Goal: Contribute content: Contribute content

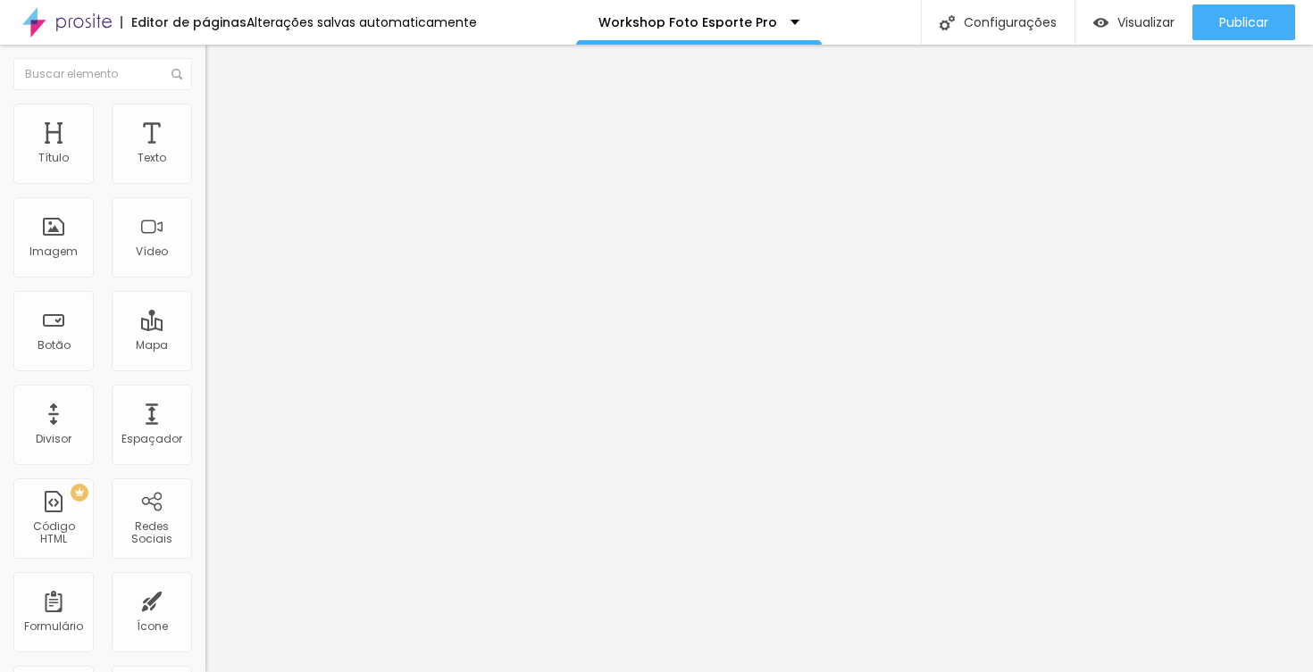
click at [205, 154] on span "Trocar imagem" at bounding box center [253, 145] width 97 height 15
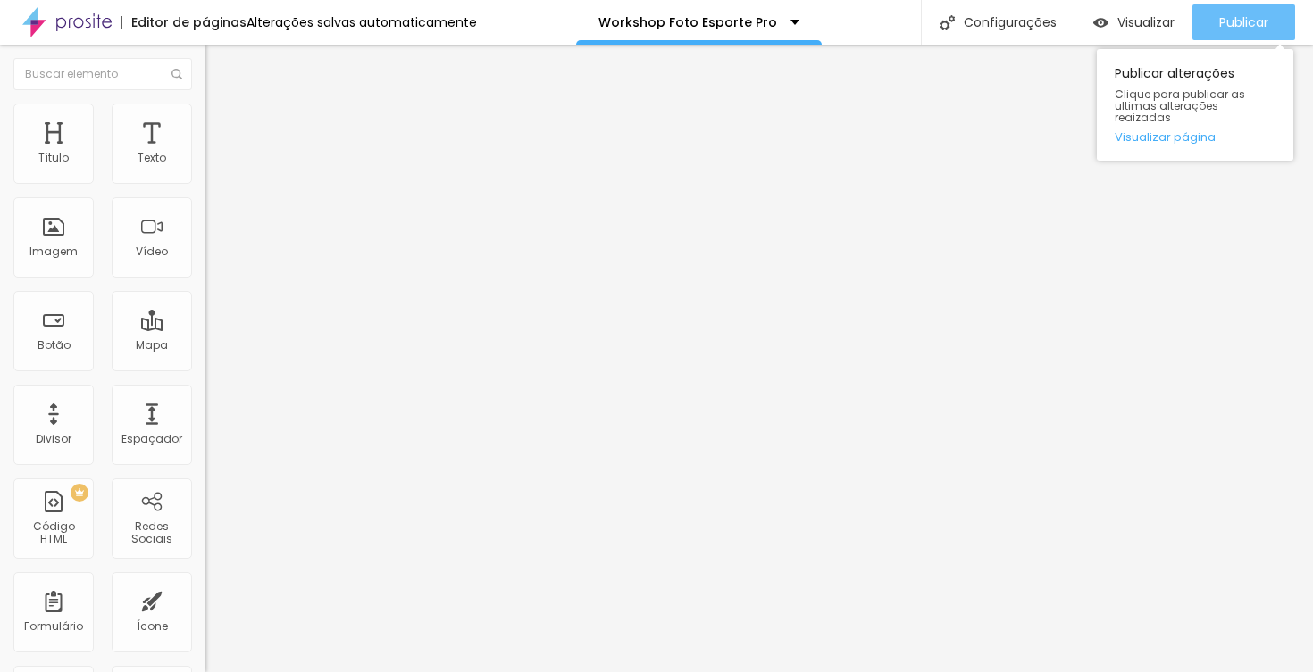
click at [1256, 35] on div "Publicar" at bounding box center [1243, 22] width 49 height 36
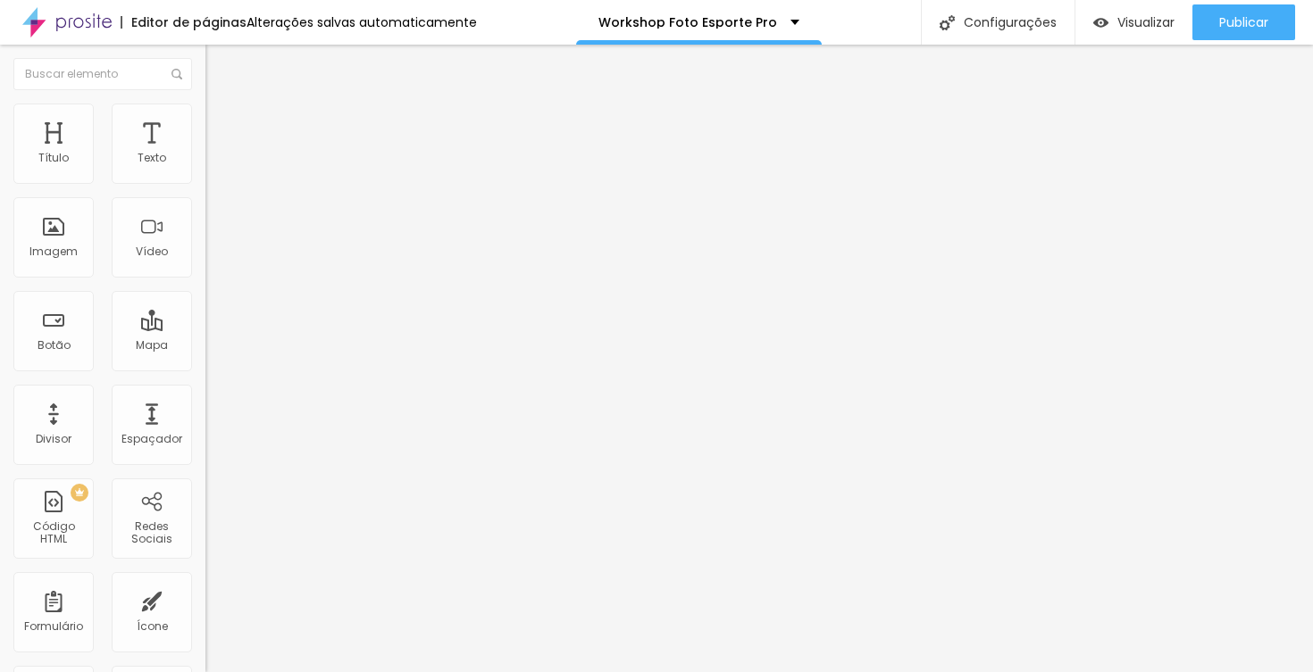
click at [205, 168] on input "QUERO ME INSCREVER AGORA" at bounding box center [312, 159] width 214 height 18
type input "a partir de 20/10"
click at [205, 168] on input "QUERO ME INSCREVER AGORA" at bounding box center [312, 159] width 214 height 18
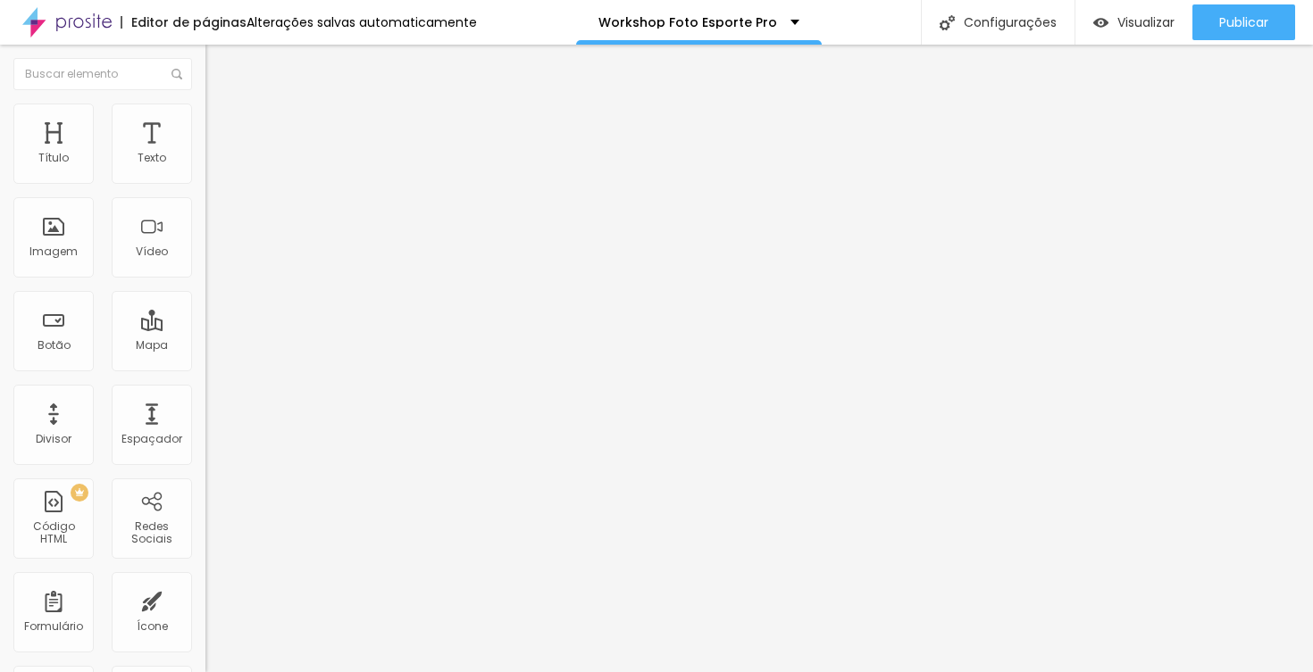
click at [205, 168] on input "QUERO ME INSCREVER AGORA" at bounding box center [312, 159] width 214 height 18
type input "a partir de 01/11"
click at [205, 368] on input "[URL][DOMAIN_NAME]" at bounding box center [312, 359] width 214 height 18
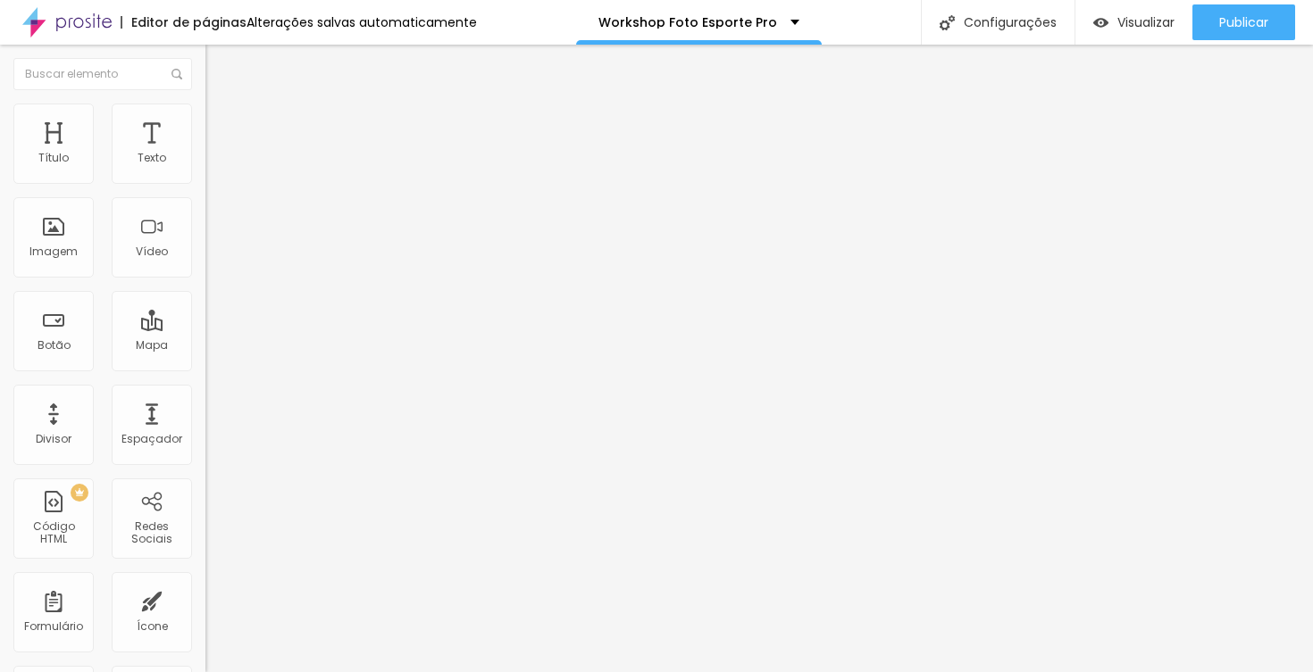
click at [205, 368] on input "[URL][DOMAIN_NAME]" at bounding box center [312, 359] width 214 height 18
click at [205, 401] on div "Abrir em uma nova aba" at bounding box center [307, 405] width 205 height 9
click at [205, 368] on input "[URL][DOMAIN_NAME]" at bounding box center [312, 359] width 214 height 18
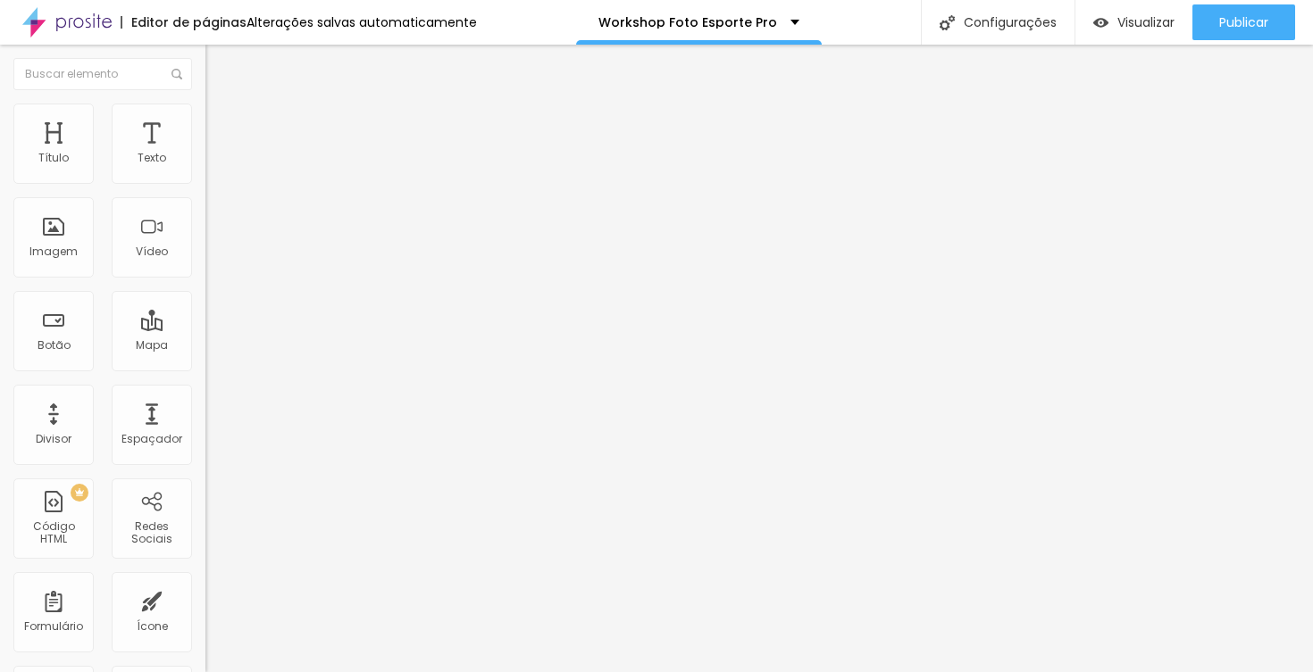
click at [205, 368] on input "[URL][DOMAIN_NAME]" at bounding box center [312, 359] width 214 height 18
click at [205, 104] on li "Conteúdo" at bounding box center [307, 95] width 205 height 18
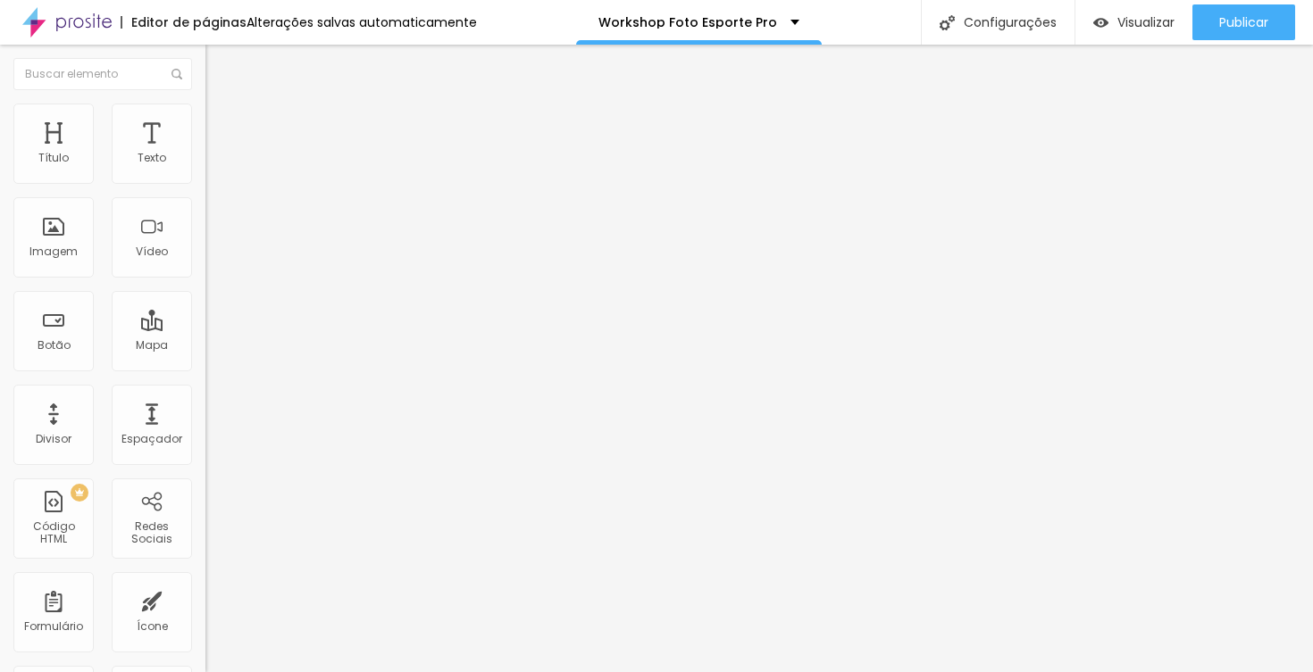
click at [205, 108] on ul "Conteúdo Estilo Avançado" at bounding box center [307, 113] width 205 height 54
click at [205, 117] on li "Estilo" at bounding box center [307, 113] width 205 height 18
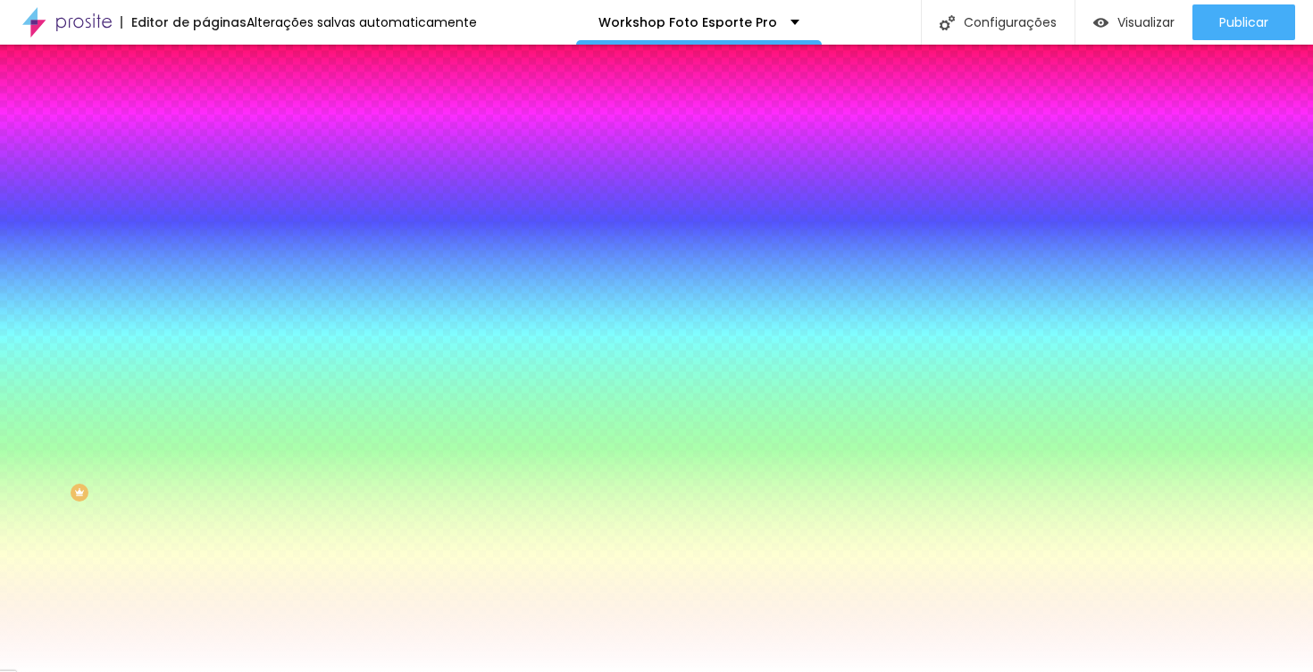
click at [205, 188] on div "#FFFFFF" at bounding box center [307, 180] width 205 height 18
click at [205, 171] on div at bounding box center [307, 171] width 205 height 0
click at [221, 128] on span "Avançado" at bounding box center [250, 133] width 59 height 15
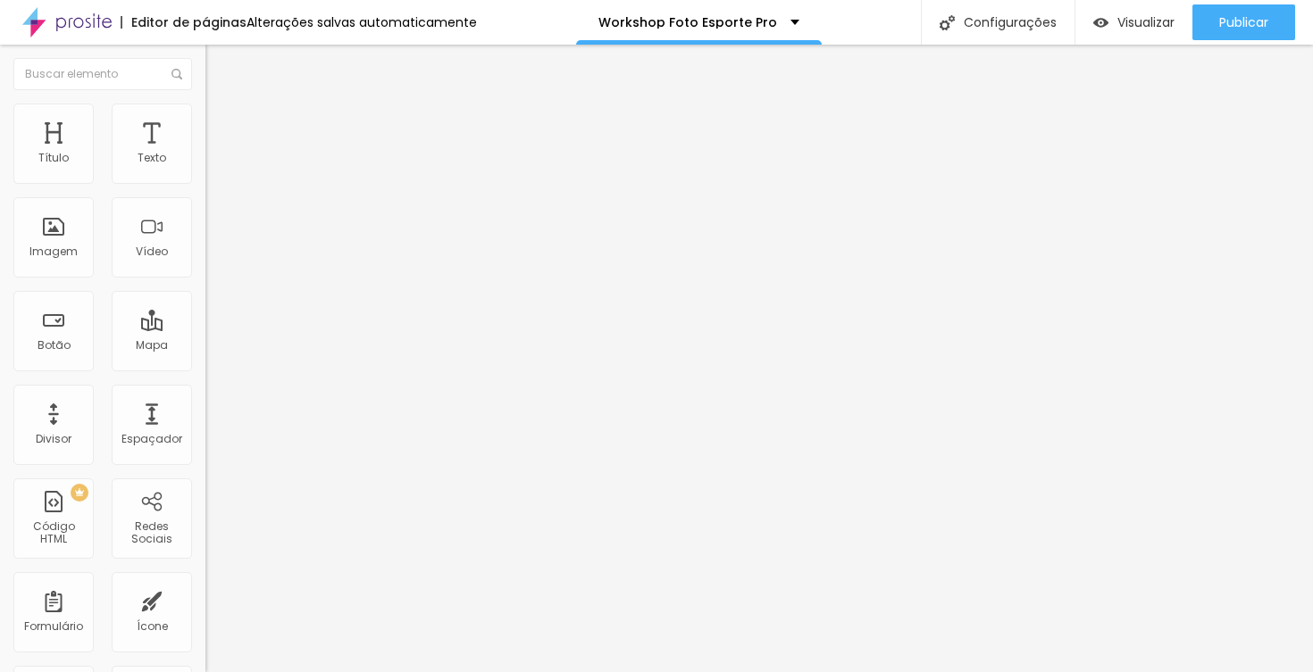
click at [205, 104] on li "Conteúdo" at bounding box center [307, 95] width 205 height 18
click at [219, 64] on img "button" at bounding box center [226, 65] width 14 height 14
click at [221, 123] on span "Estilo" at bounding box center [235, 115] width 28 height 15
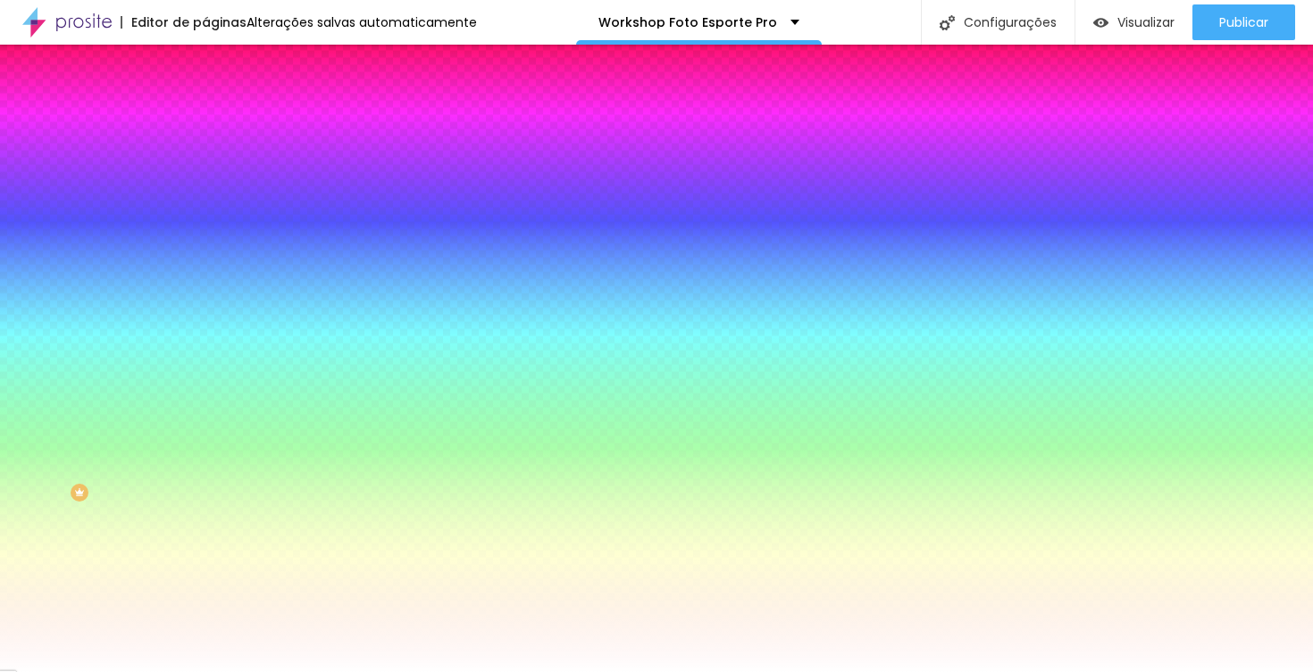
click at [205, 171] on div at bounding box center [307, 171] width 205 height 0
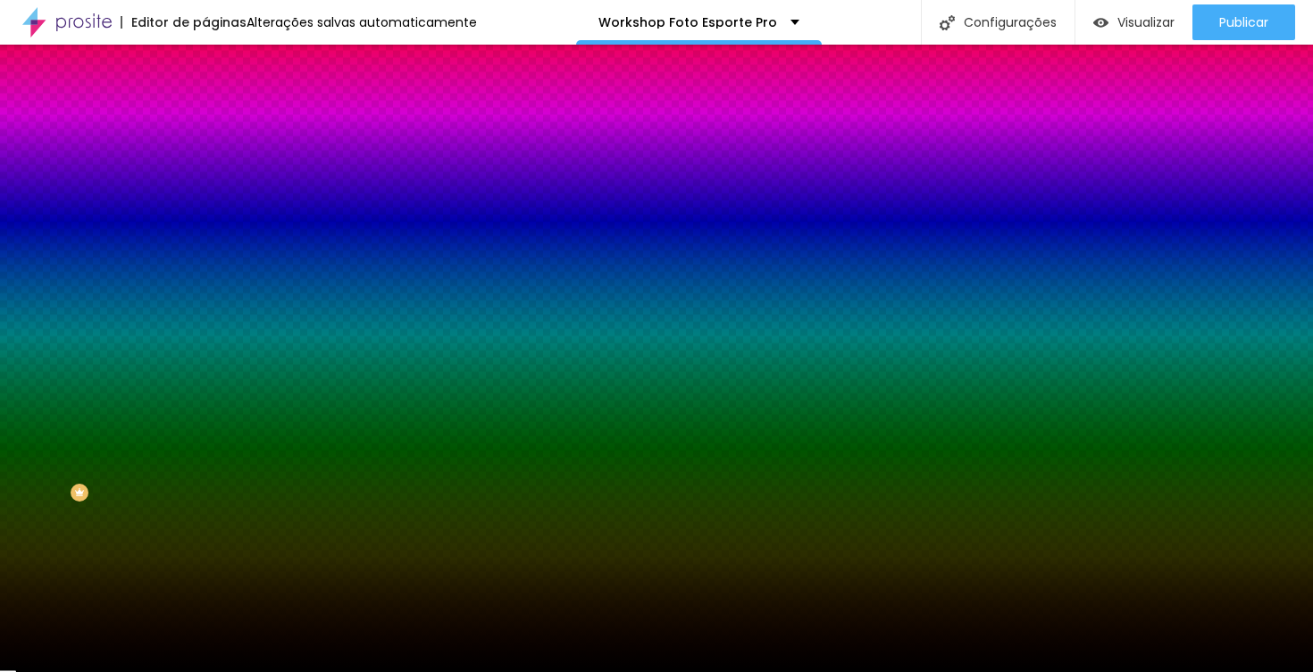
type input "#000000"
drag, startPoint x: 53, startPoint y: 286, endPoint x: 176, endPoint y: 421, distance: 182.7
click at [205, 421] on div "Editar Coluna Conteúdo Estilo Avançado Cor de fundo Voltar ao padrão #000000 So…" at bounding box center [307, 359] width 205 height 628
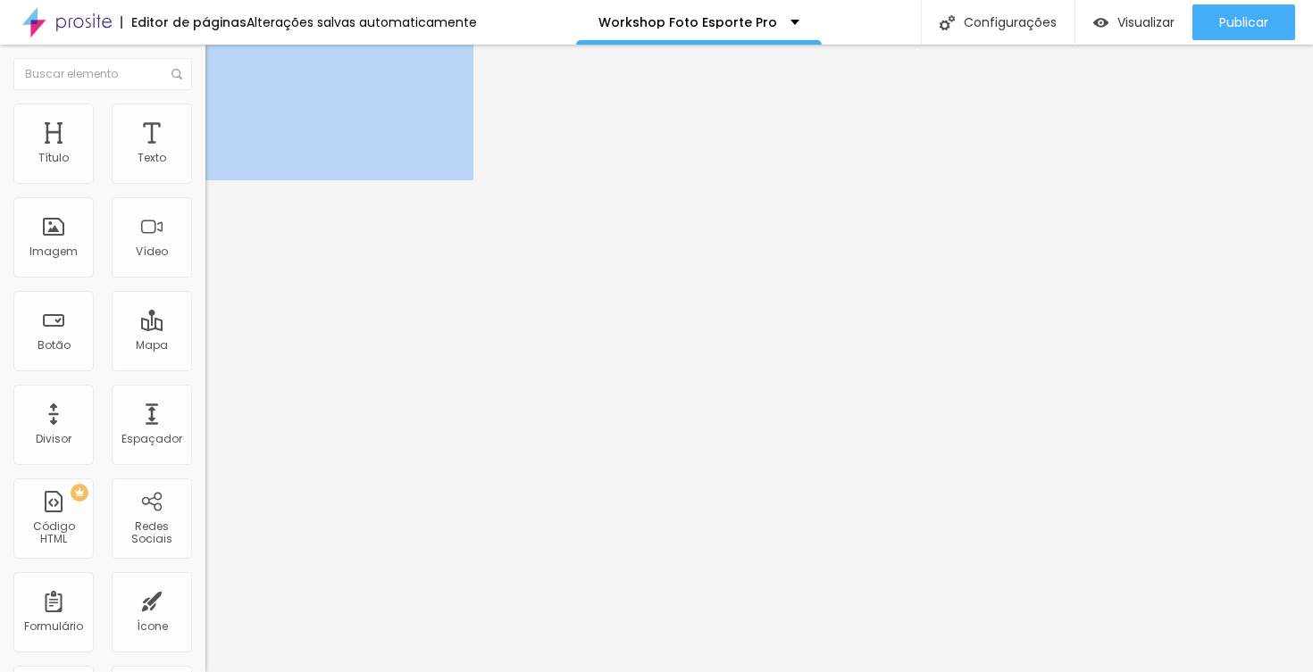
click at [205, 116] on li "Estilo" at bounding box center [307, 113] width 205 height 18
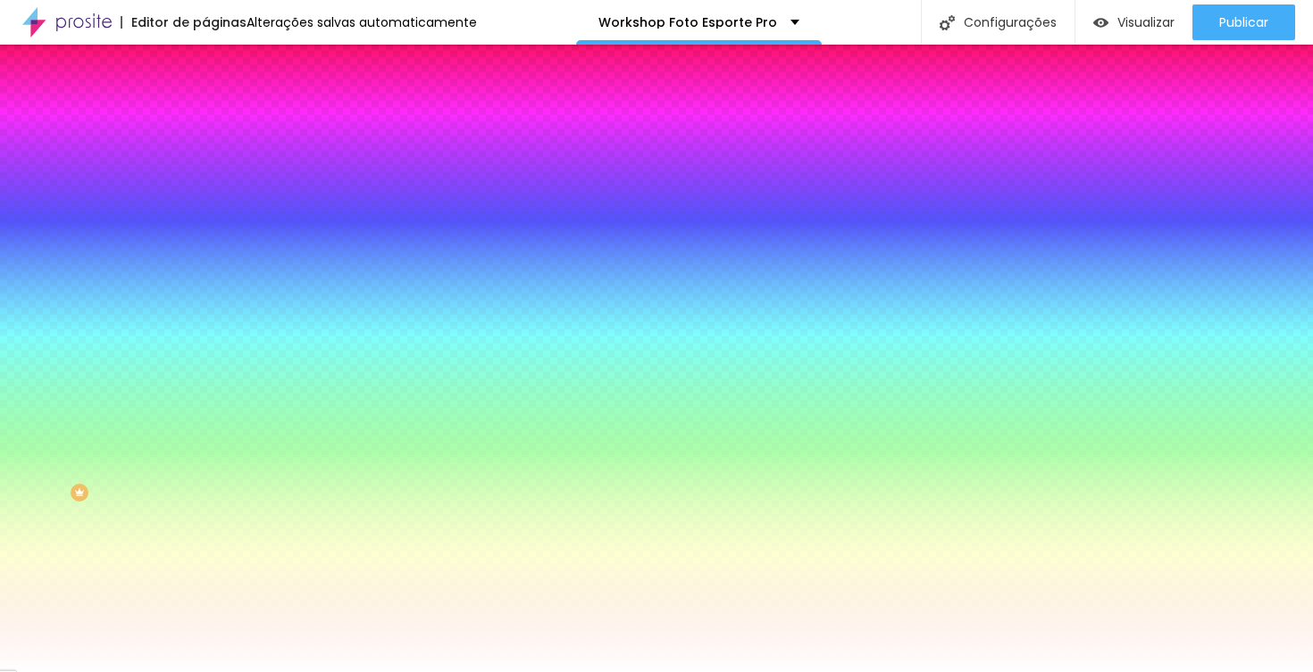
click at [205, 174] on div "#FFFFFF" at bounding box center [307, 180] width 205 height 18
click at [205, 171] on div at bounding box center [307, 171] width 205 height 0
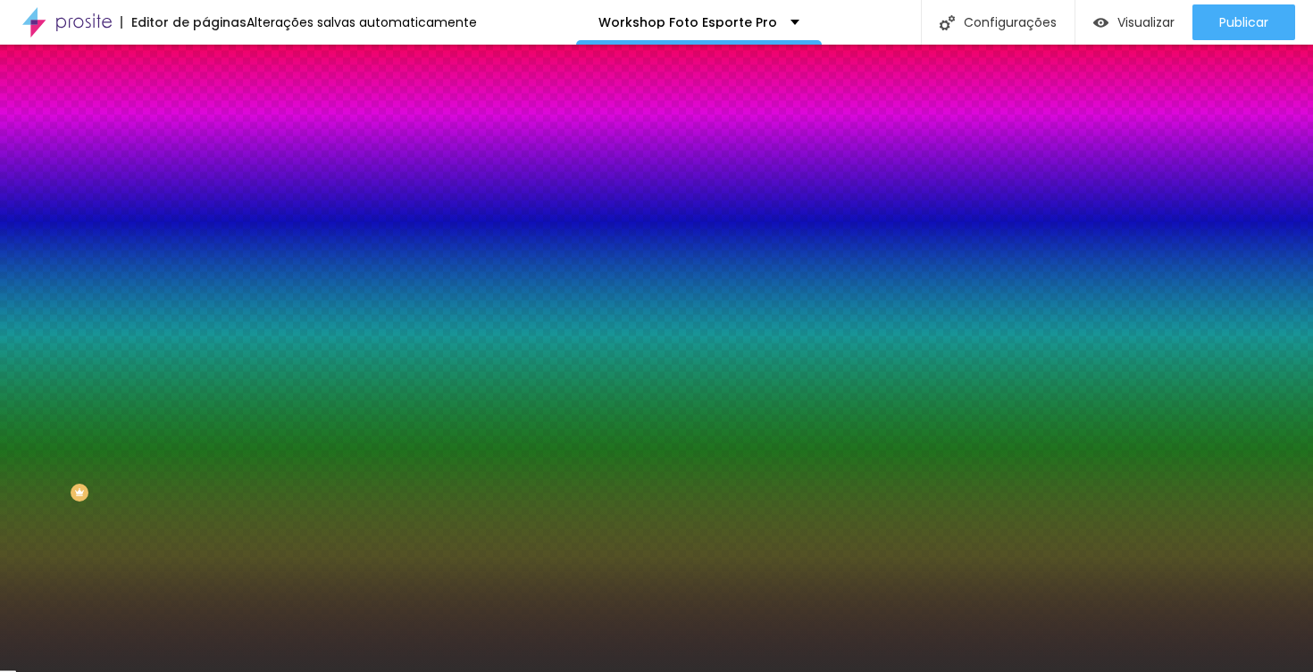
type input "#000000"
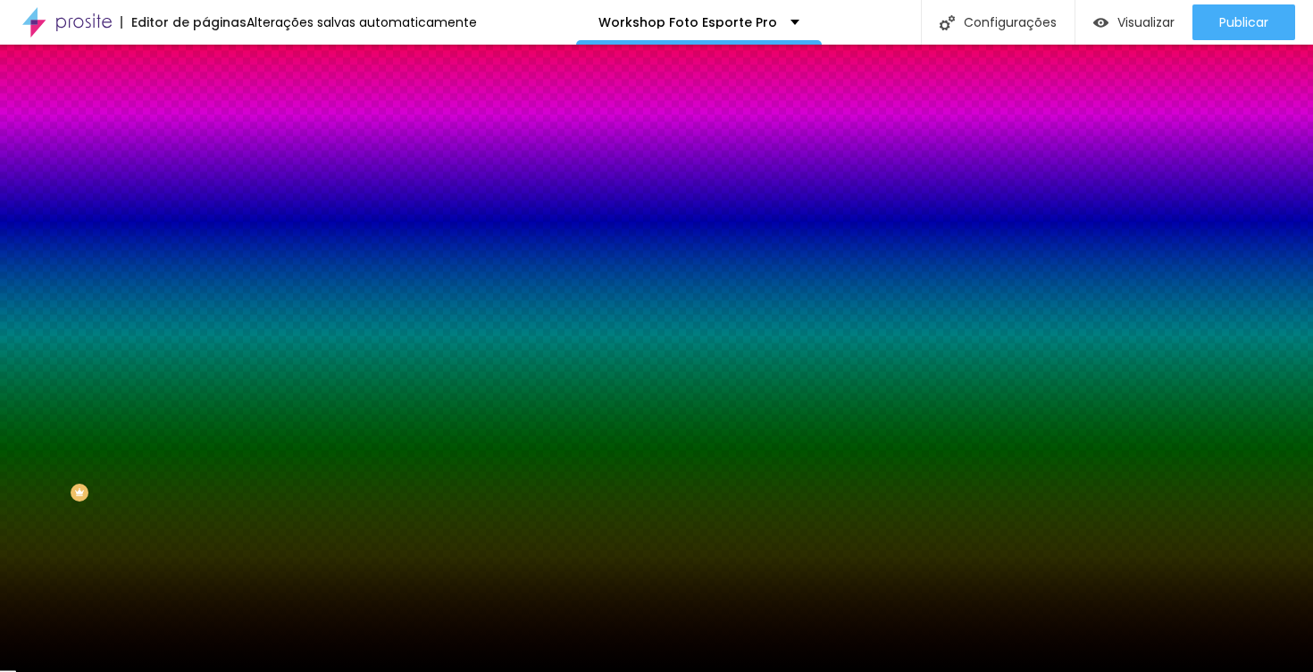
drag, startPoint x: 51, startPoint y: 288, endPoint x: 7, endPoint y: 371, distance: 93.9
click at [205, 371] on div "Editar Coluna Conteúdo Estilo Avançado Cor de fundo Voltar ao padrão #000000 So…" at bounding box center [307, 359] width 205 height 628
click at [205, 426] on div "Editar Coluna Conteúdo Estilo Avançado Cor de fundo Voltar ao padrão #000000 So…" at bounding box center [307, 359] width 205 height 628
click at [205, 430] on div "Editar Coluna Conteúdo Estilo Avançado Cor de fundo Voltar ao padrão #000000 So…" at bounding box center [307, 359] width 205 height 628
click at [205, 429] on div "Editar Coluna Conteúdo Estilo Avançado Cor de fundo Voltar ao padrão #000000 So…" at bounding box center [307, 359] width 205 height 628
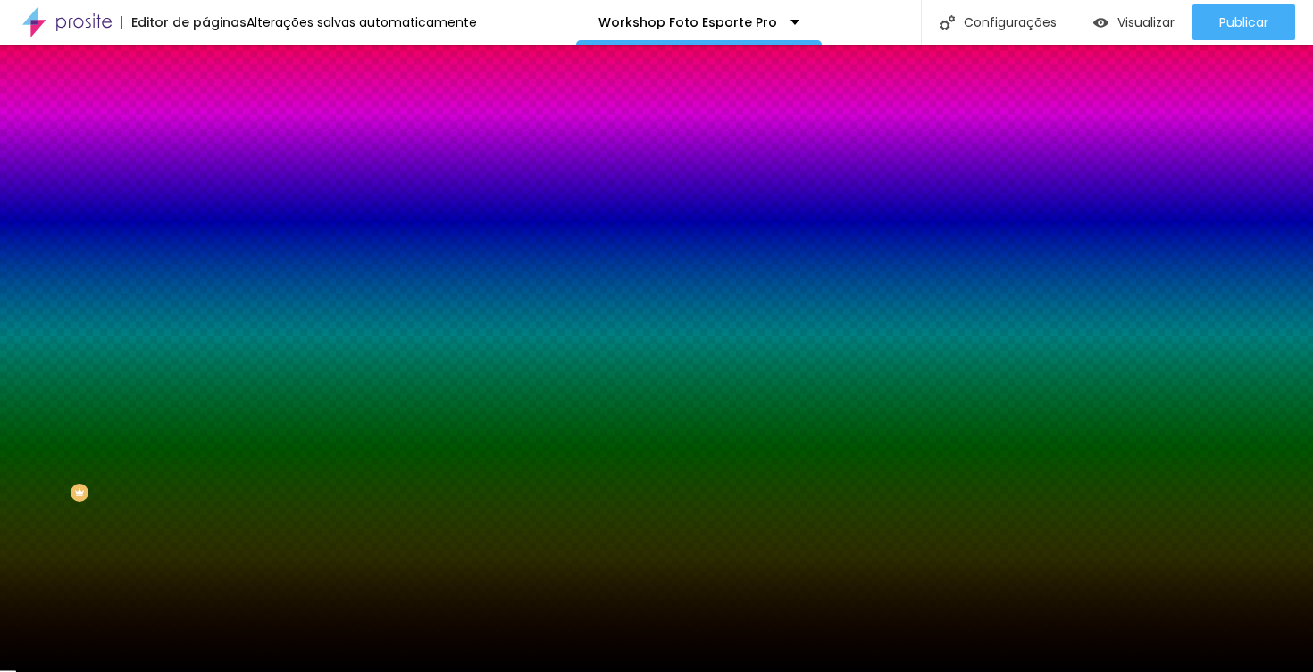
click at [205, 422] on div "Editar Coluna Conteúdo Estilo Avançado Cor de fundo Voltar ao padrão #000000 So…" at bounding box center [307, 359] width 205 height 628
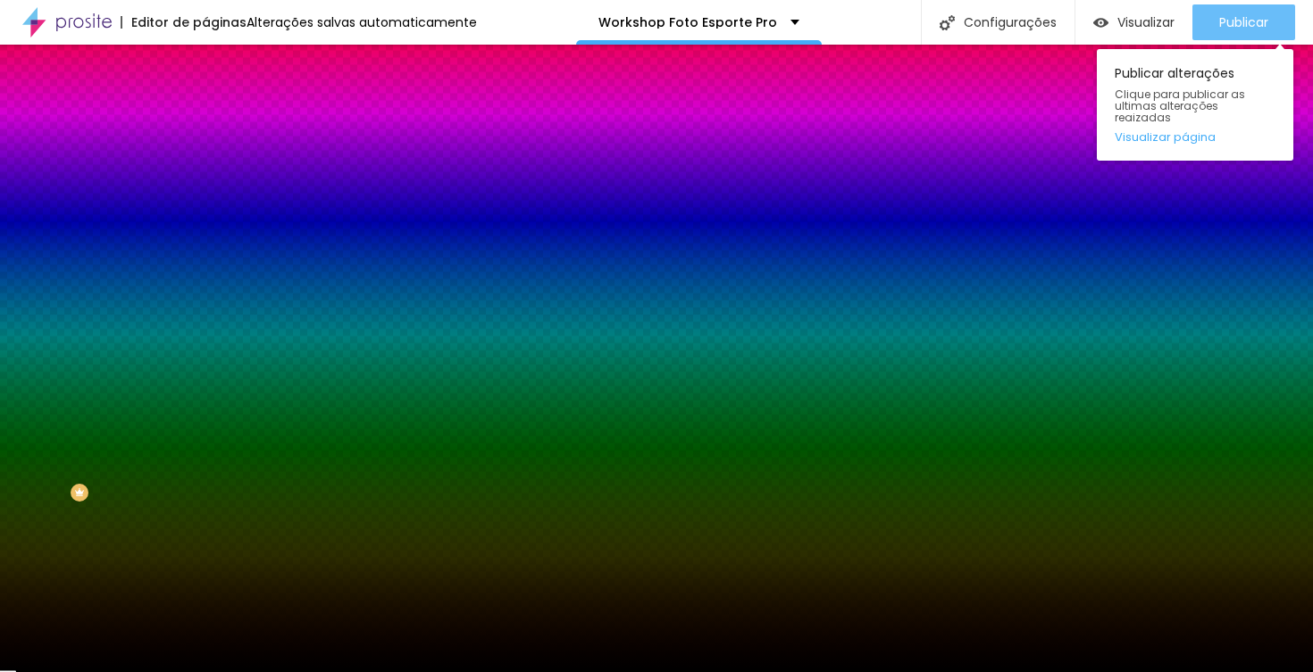
click at [1233, 18] on span "Publicar" at bounding box center [1243, 22] width 49 height 14
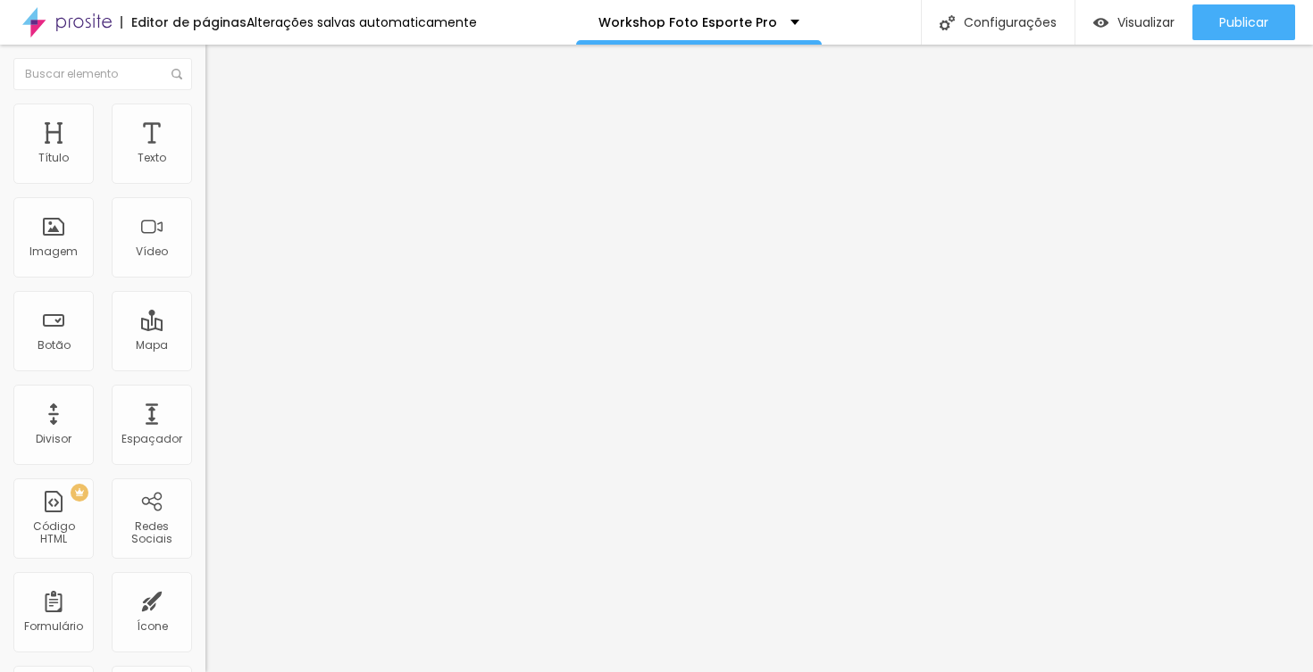
click at [205, 154] on span "Trocar imagem" at bounding box center [253, 145] width 97 height 15
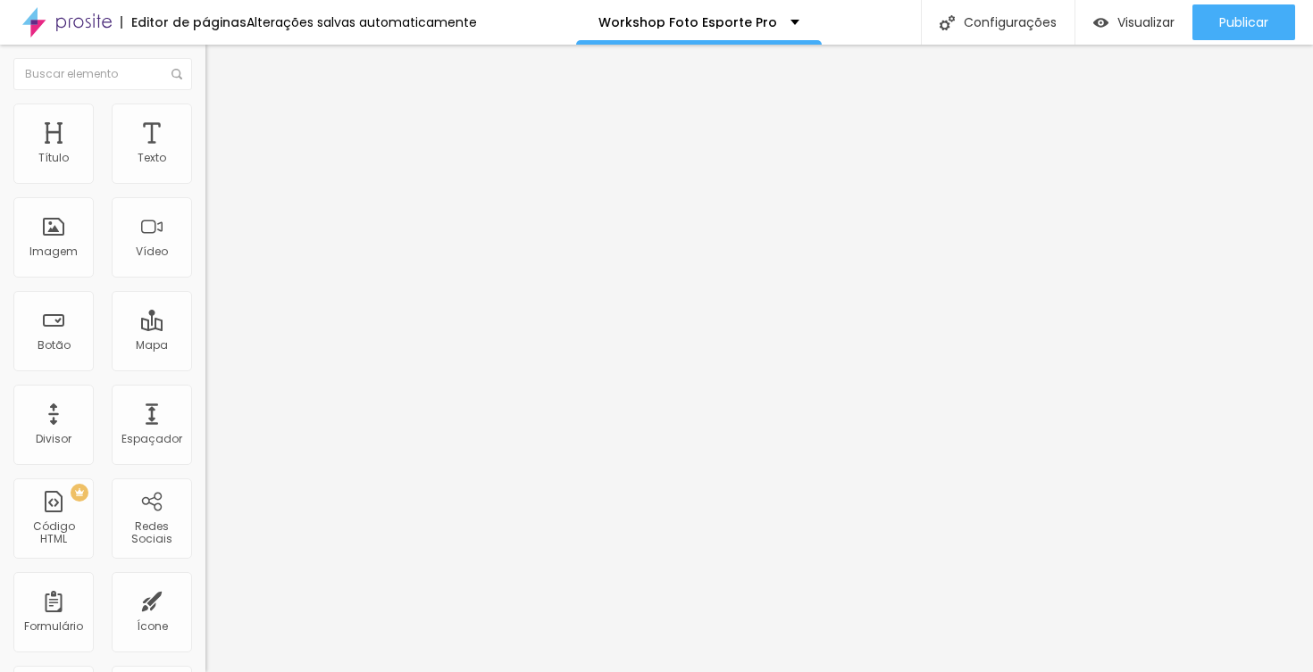
click at [205, 117] on li "Estilo" at bounding box center [307, 113] width 205 height 18
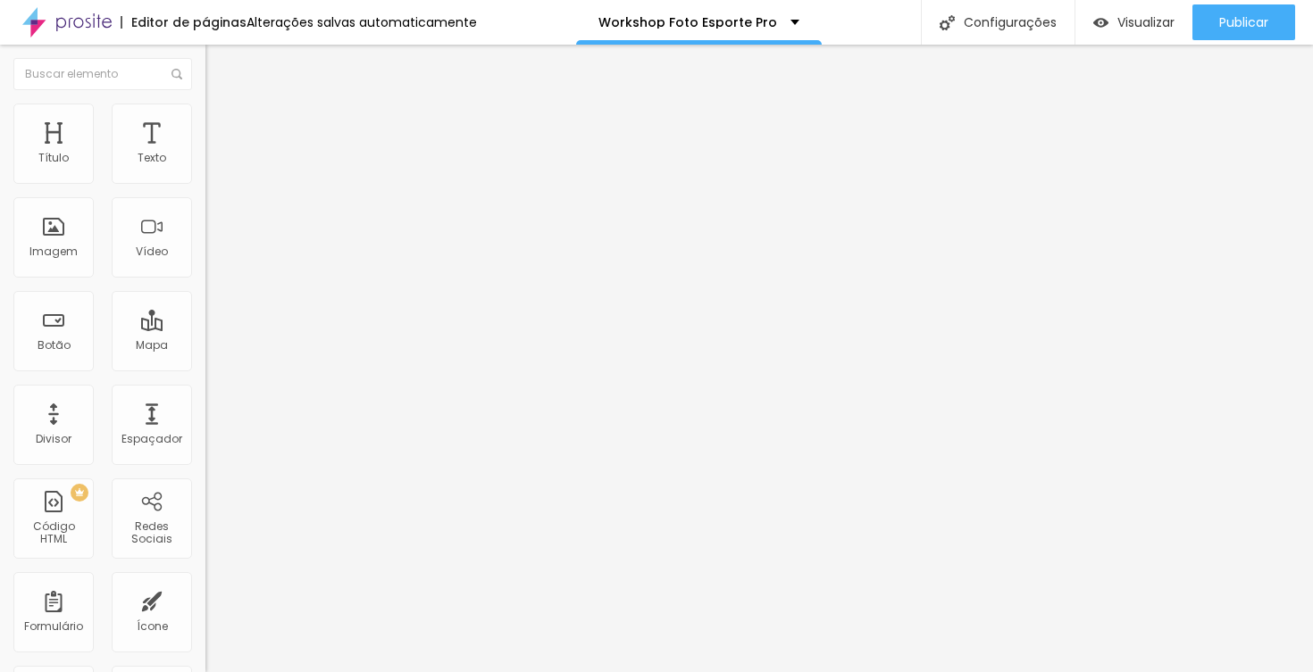
click at [205, 121] on li "Avançado" at bounding box center [307, 130] width 205 height 18
click at [205, 102] on img at bounding box center [213, 94] width 16 height 16
click at [205, 154] on span "Trocar imagem" at bounding box center [253, 145] width 97 height 15
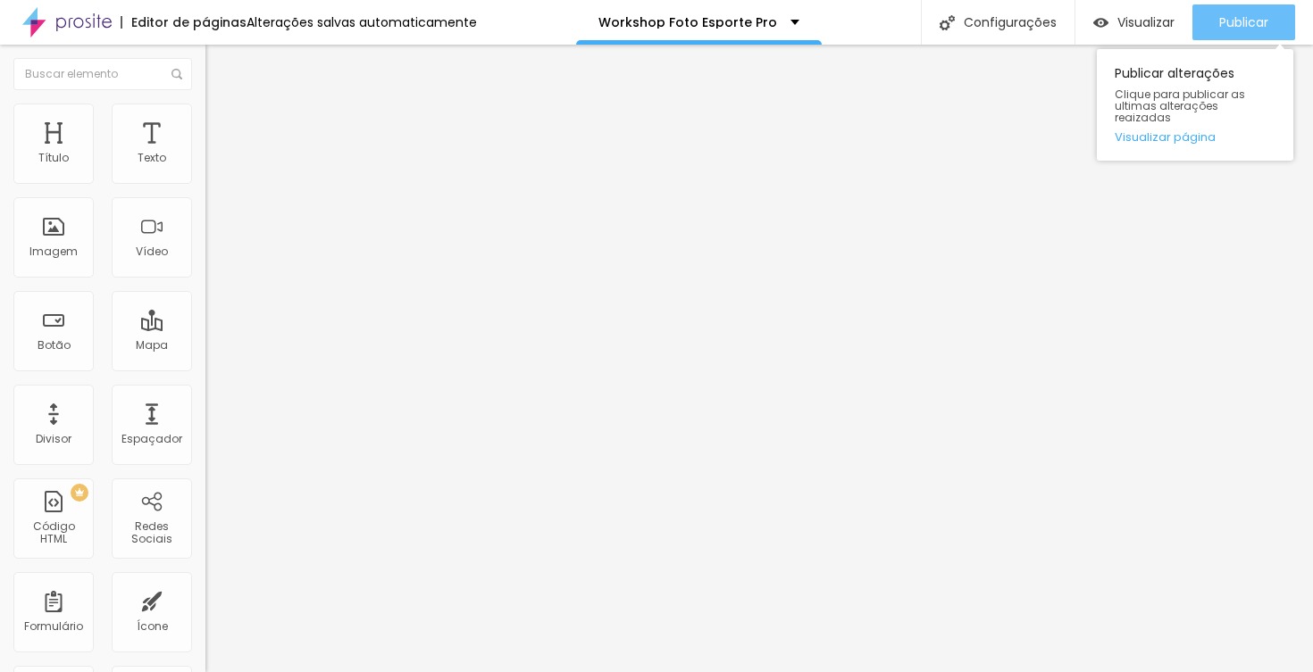
click at [1236, 26] on span "Publicar" at bounding box center [1243, 22] width 49 height 14
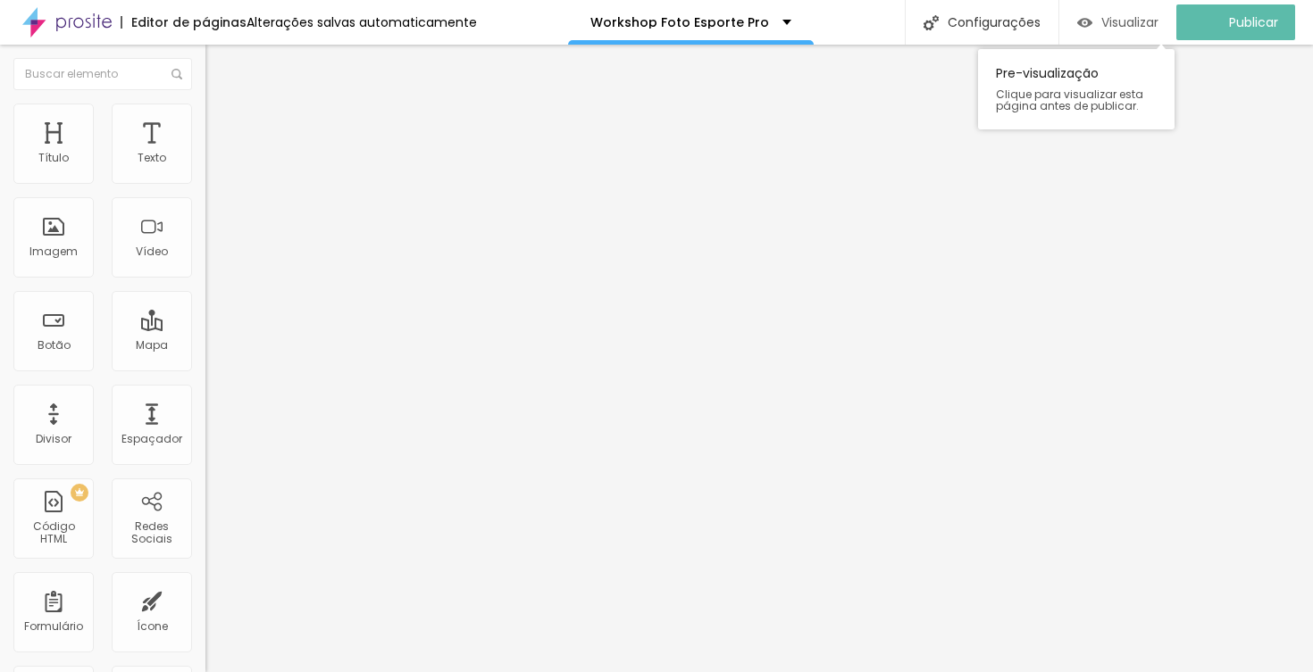
click at [1139, 21] on span "Visualizar" at bounding box center [1129, 22] width 57 height 14
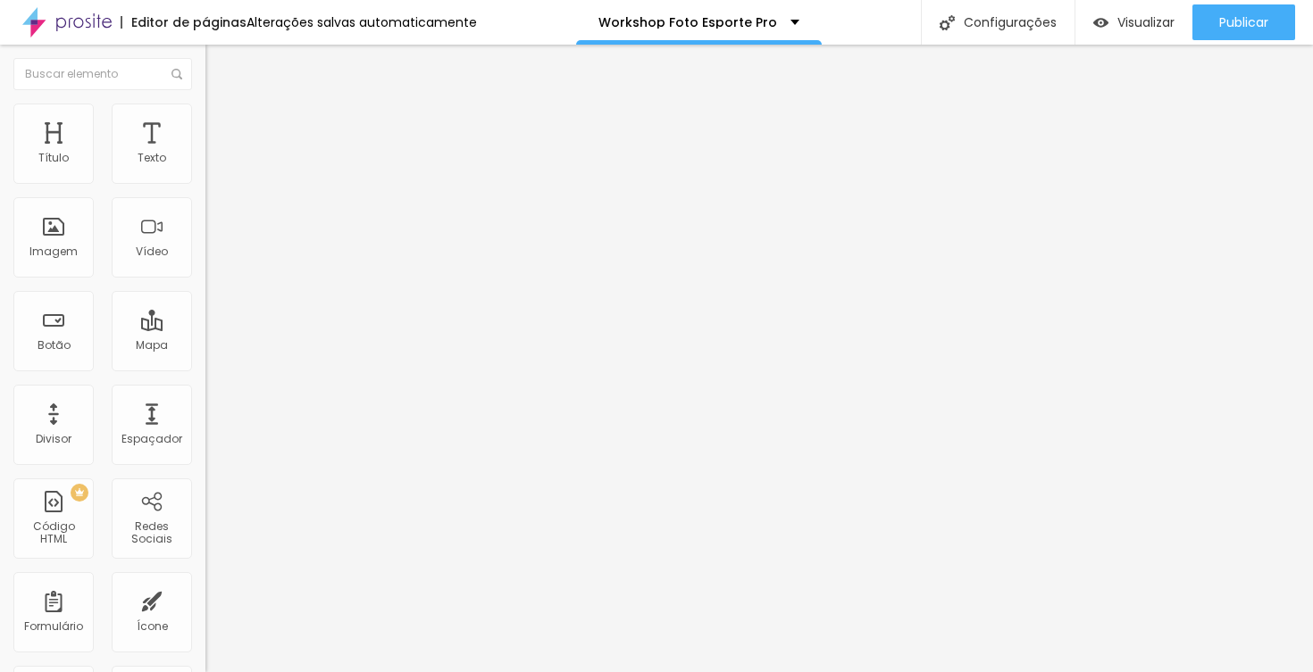
click at [205, 111] on img at bounding box center [213, 112] width 16 height 16
click at [205, 112] on img at bounding box center [213, 112] width 16 height 16
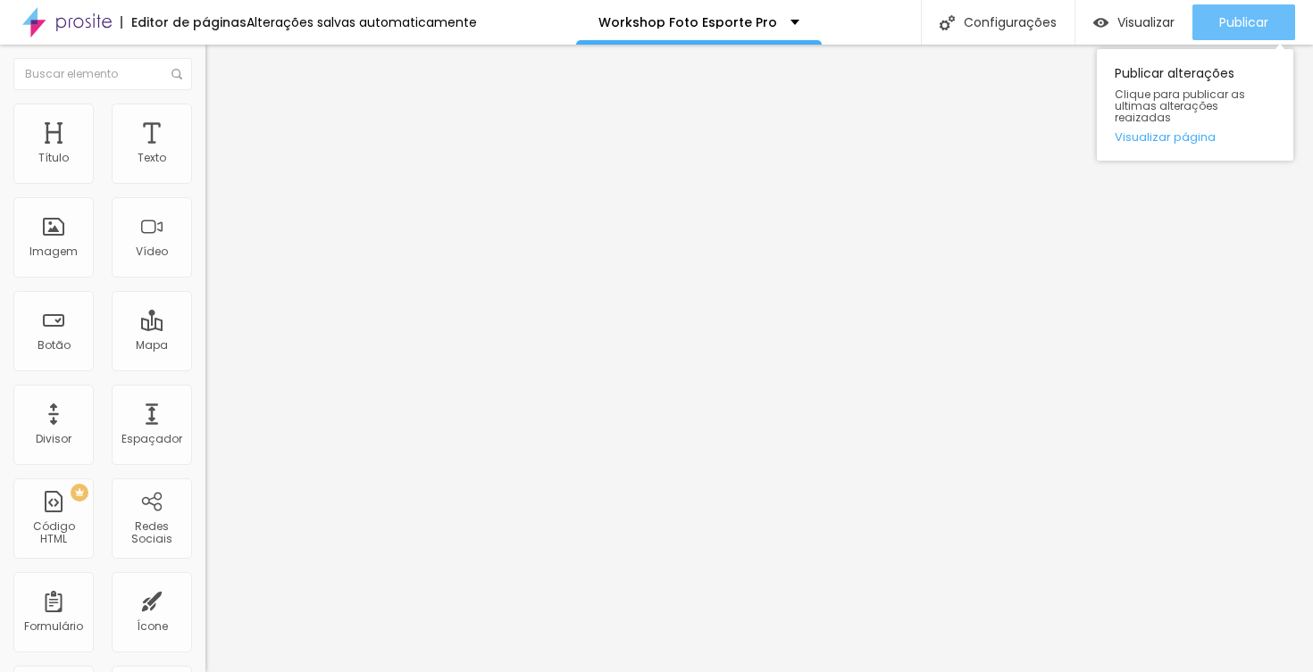
click at [1197, 29] on button "Publicar" at bounding box center [1243, 22] width 103 height 36
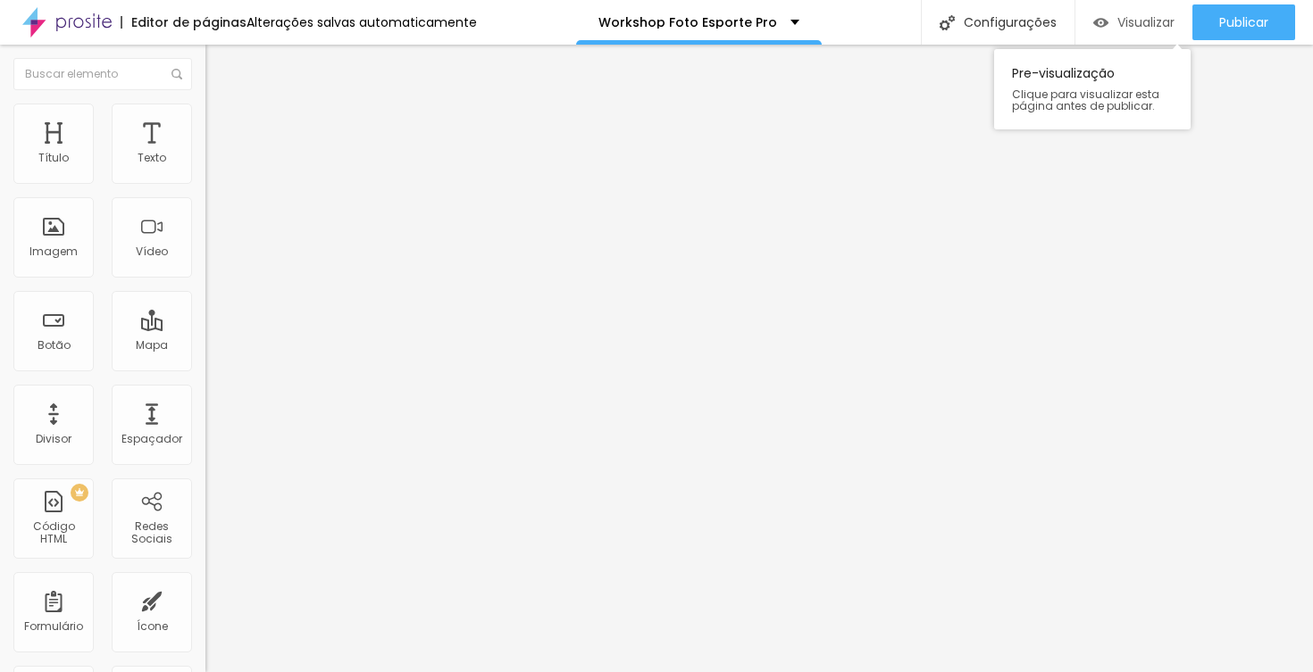
click at [1147, 29] on span "Visualizar" at bounding box center [1145, 22] width 57 height 14
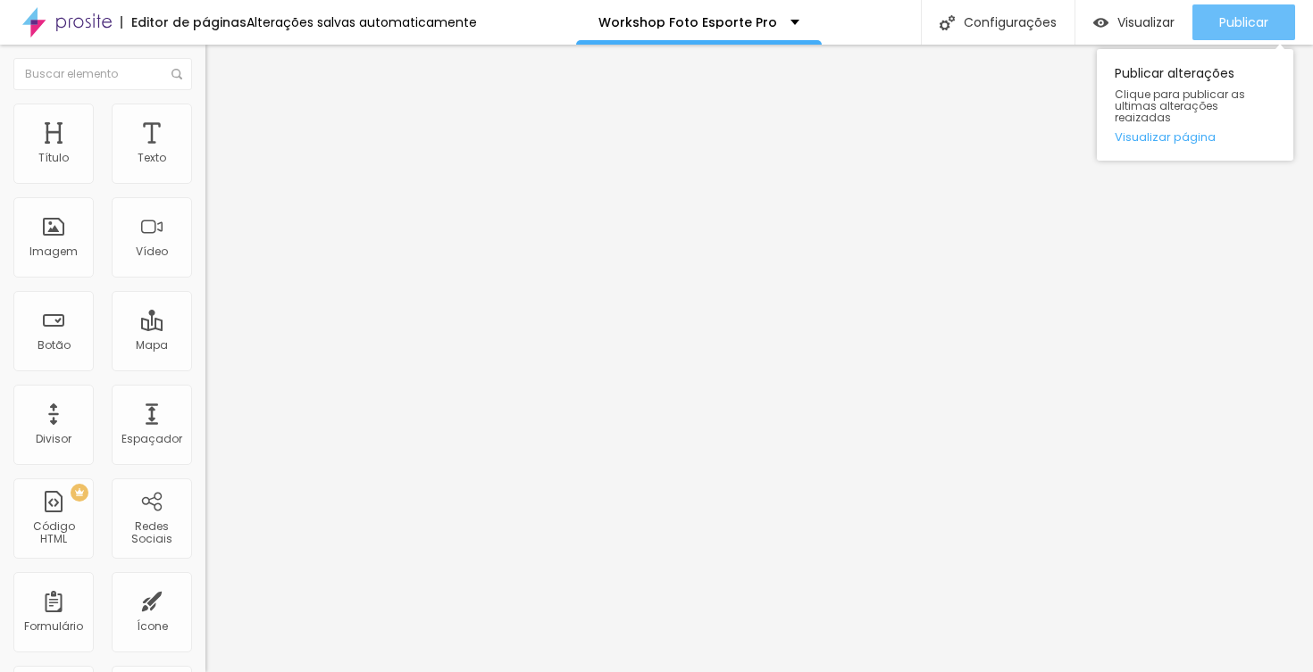
click at [1216, 19] on button "Publicar" at bounding box center [1243, 22] width 103 height 36
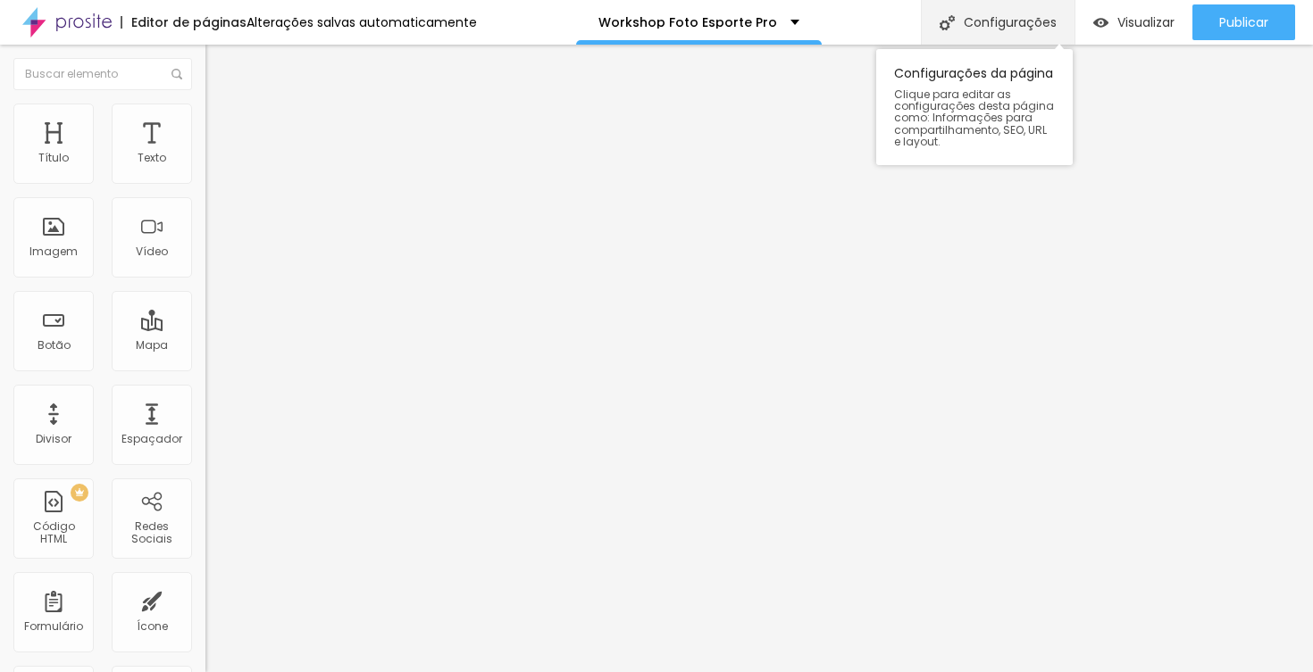
click at [994, 25] on div "Configurações" at bounding box center [998, 22] width 154 height 45
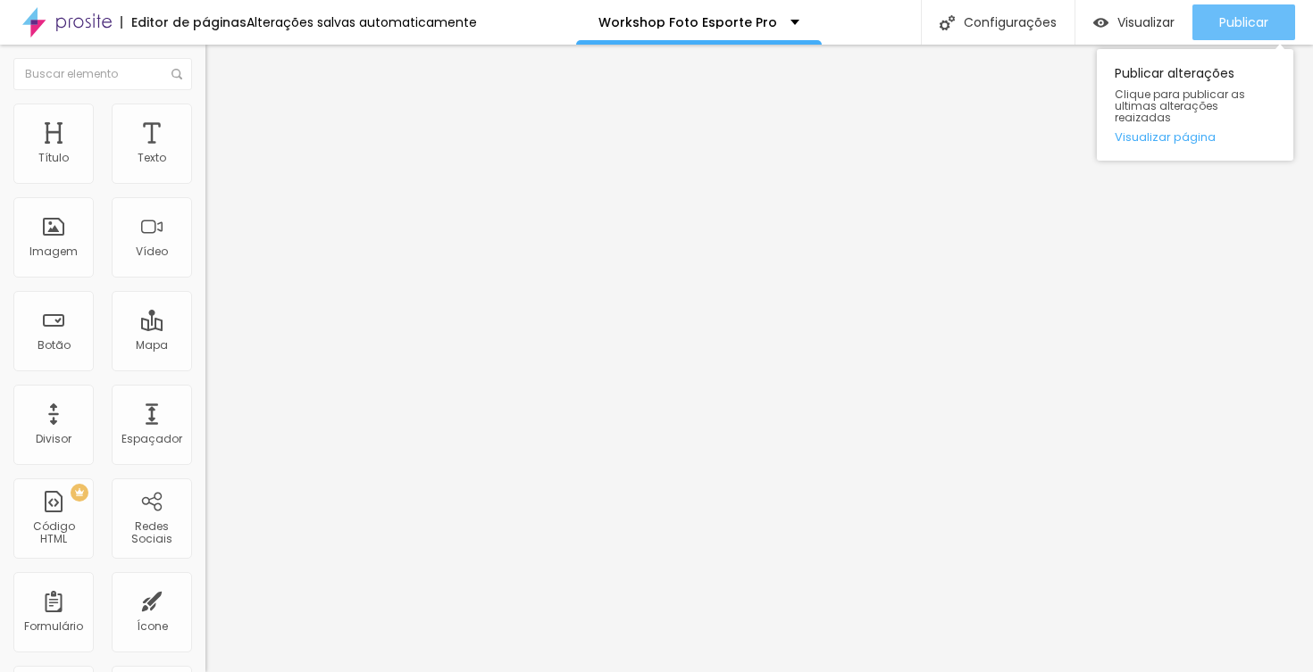
click at [1233, 18] on span "Publicar" at bounding box center [1243, 22] width 49 height 14
